Goal: Navigation & Orientation: Go to known website

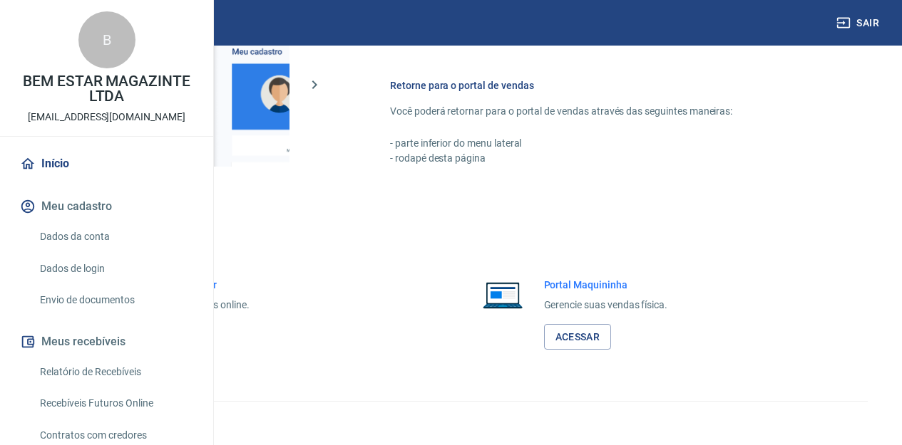
scroll to position [872, 0]
click at [190, 331] on link "Acessar" at bounding box center [157, 337] width 68 height 26
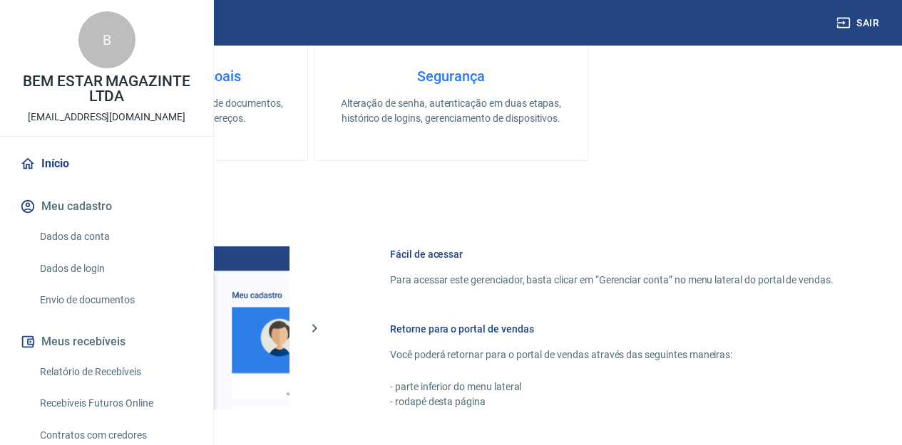
scroll to position [567, 0]
